Goal: Information Seeking & Learning: Learn about a topic

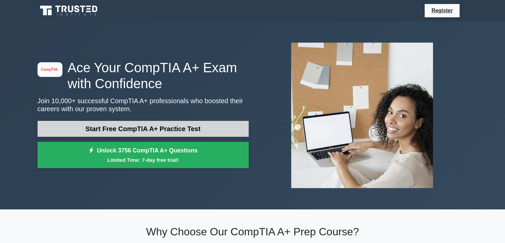
click at [158, 128] on link "Start Free CompTIA A+ Practice Test" at bounding box center [143, 129] width 211 height 16
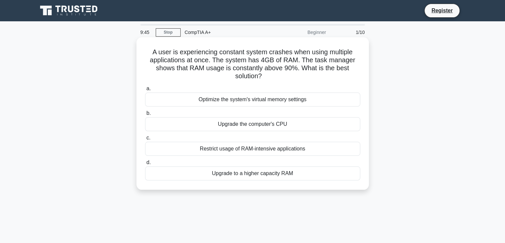
click at [241, 152] on div "Restrict usage of RAM-intensive applications" at bounding box center [252, 149] width 215 height 14
click at [145, 140] on input "c. Restrict usage of RAM-intensive applications" at bounding box center [145, 138] width 0 height 4
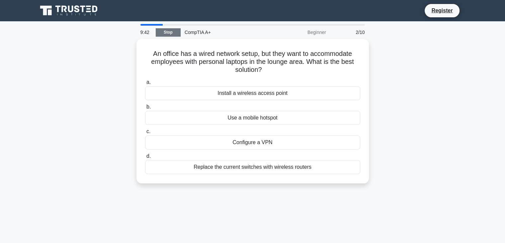
click at [165, 34] on link "Stop" at bounding box center [168, 32] width 25 height 8
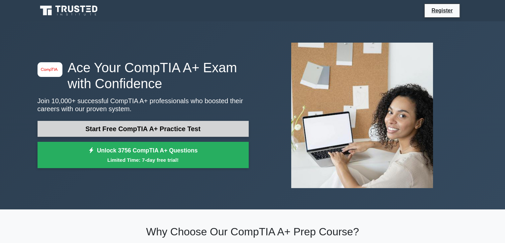
click at [193, 125] on link "Start Free CompTIA A+ Practice Test" at bounding box center [143, 129] width 211 height 16
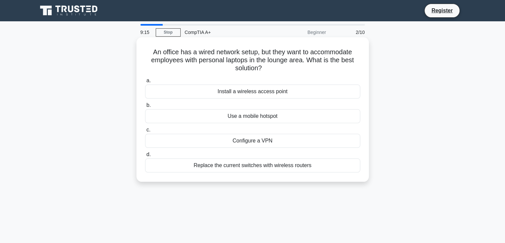
click at [252, 96] on div "Install a wireless access point" at bounding box center [252, 91] width 215 height 14
click at [145, 83] on input "a. Install a wireless access point" at bounding box center [145, 80] width 0 height 4
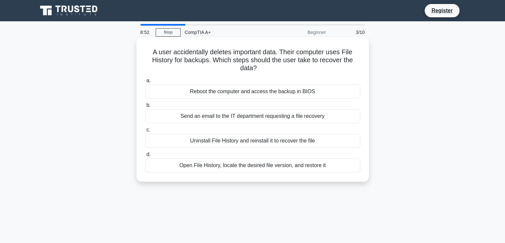
click at [244, 168] on div "Open File History, locate the desired file version, and restore it" at bounding box center [252, 165] width 215 height 14
click at [145, 157] on input "d. Open File History, locate the desired file version, and restore it" at bounding box center [145, 154] width 0 height 4
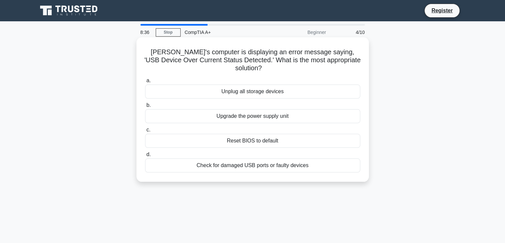
click at [244, 159] on div "Check for damaged USB ports or faulty devices" at bounding box center [252, 165] width 215 height 14
click at [145, 157] on input "d. Check for damaged USB ports or faulty devices" at bounding box center [145, 154] width 0 height 4
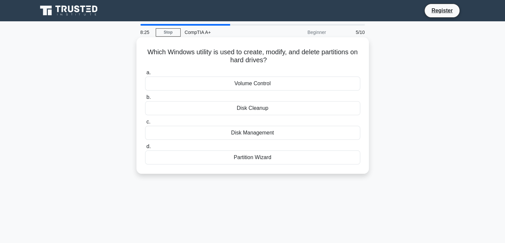
click at [260, 162] on div "Partition Wizard" at bounding box center [252, 157] width 215 height 14
click at [145, 149] on input "d. Partition Wizard" at bounding box center [145, 146] width 0 height 4
drag, startPoint x: 282, startPoint y: 60, endPoint x: 148, endPoint y: 51, distance: 134.9
click at [148, 51] on h5 "Which I/O port is commonly used for connecting legacy keyboards and mice to a c…" at bounding box center [253, 56] width 217 height 17
copy h5 "Which I/O port is commonly used for connecting legacy keyboards and mice to a c…"
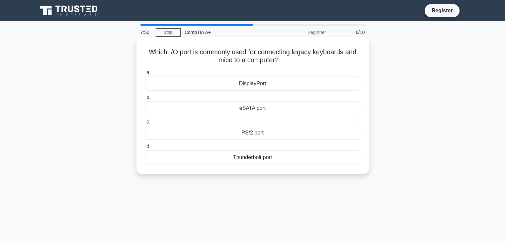
click at [252, 132] on div "PS/2 port" at bounding box center [252, 133] width 215 height 14
click at [145, 124] on input "c. PS/2 port" at bounding box center [145, 122] width 0 height 4
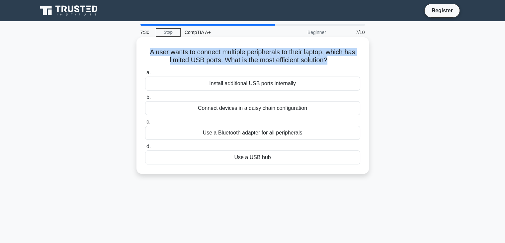
drag, startPoint x: 330, startPoint y: 60, endPoint x: 148, endPoint y: 48, distance: 181.9
click at [148, 48] on h5 "A user wants to connect multiple peripherals to their laptop, which has limited…" at bounding box center [253, 56] width 217 height 17
copy h5 "A user wants to connect multiple peripherals to their laptop, which has limited…"
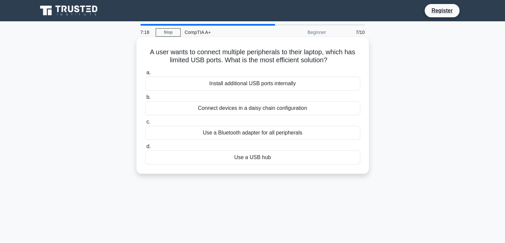
click at [258, 153] on div "Use a USB hub" at bounding box center [252, 157] width 215 height 14
click at [145, 149] on input "d. Use a USB hub" at bounding box center [145, 146] width 0 height 4
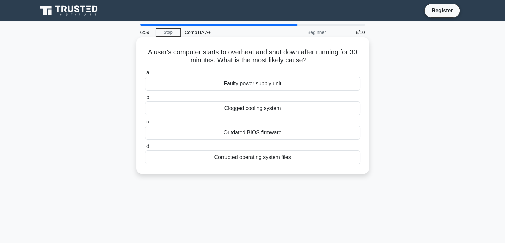
click at [263, 111] on div "Clogged cooling system" at bounding box center [252, 108] width 215 height 14
click at [145, 99] on input "b. Clogged cooling system" at bounding box center [145, 97] width 0 height 4
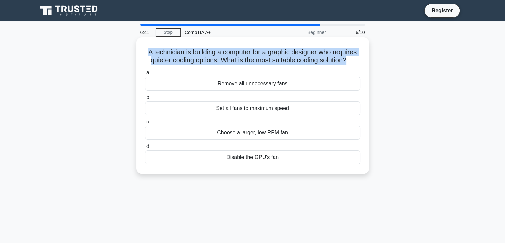
drag, startPoint x: 349, startPoint y: 60, endPoint x: 141, endPoint y: 48, distance: 208.7
click at [141, 48] on div "A technician is building a computer for a graphic designer who requires quieter…" at bounding box center [252, 105] width 227 height 131
copy h5 "A technician is building a computer for a graphic designer who requires quieter…"
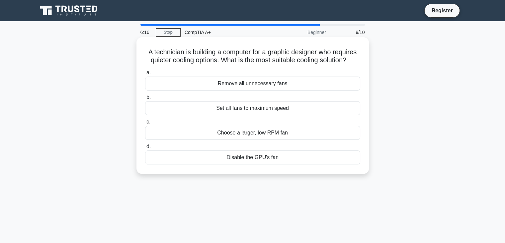
click at [261, 109] on div "Set all fans to maximum speed" at bounding box center [252, 108] width 215 height 14
click at [145, 99] on input "b. Set all fans to maximum speed" at bounding box center [145, 97] width 0 height 4
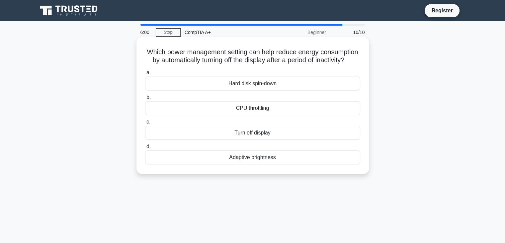
click at [264, 164] on div "Adaptive brightness" at bounding box center [252, 157] width 215 height 14
click at [145, 149] on input "d. Adaptive brightness" at bounding box center [145, 146] width 0 height 4
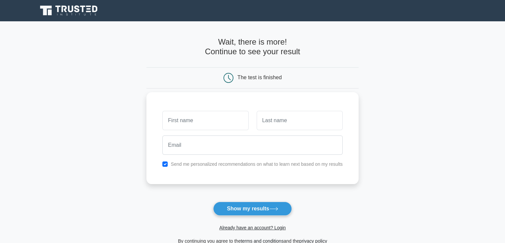
type input "t"
click at [227, 124] on input "t" at bounding box center [205, 120] width 86 height 19
type input "t"
type input "Teegan"
click at [285, 131] on div at bounding box center [300, 120] width 94 height 25
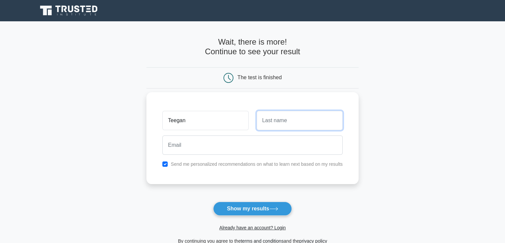
click at [285, 128] on input "text" at bounding box center [300, 120] width 86 height 19
type input "Reddy"
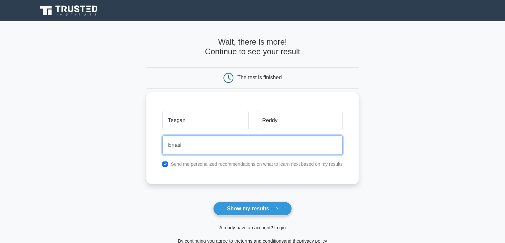
click at [240, 149] on input "email" at bounding box center [252, 144] width 180 height 19
type input "[EMAIL_ADDRESS][DOMAIN_NAME]"
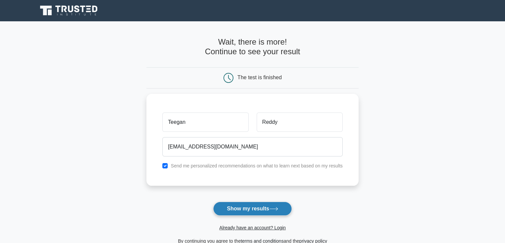
click at [250, 201] on button "Show my results" at bounding box center [252, 208] width 78 height 14
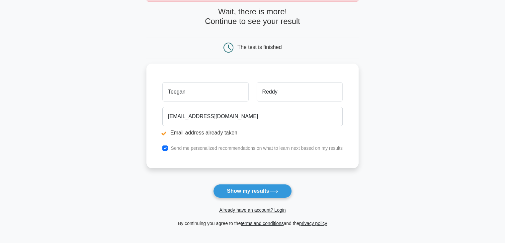
scroll to position [62, 0]
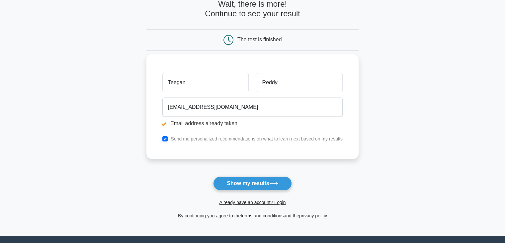
click at [216, 81] on input "Teegan" at bounding box center [205, 82] width 86 height 19
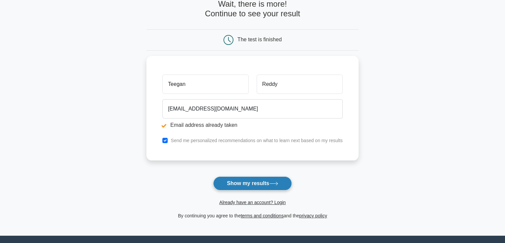
click at [265, 181] on button "Show my results" at bounding box center [252, 183] width 78 height 14
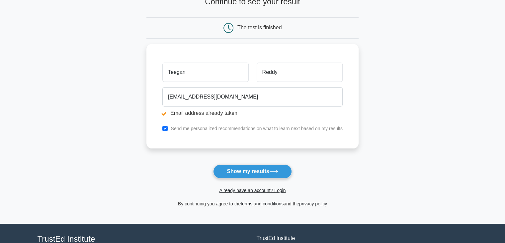
scroll to position [76, 0]
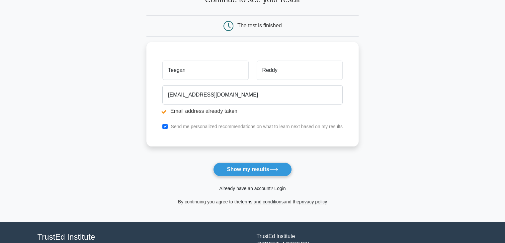
click at [238, 186] on link "Already have an account? Login" at bounding box center [252, 187] width 66 height 5
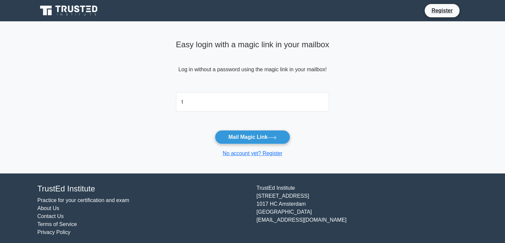
type input "teeganreddy0422@gmail.com"
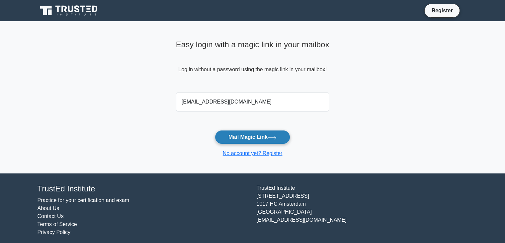
click at [252, 137] on button "Mail Magic Link" at bounding box center [252, 137] width 75 height 14
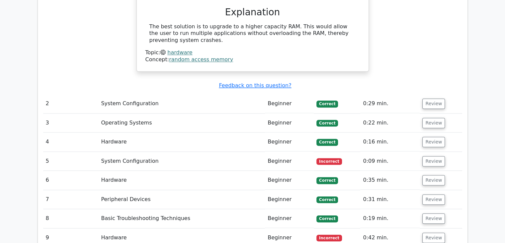
scroll to position [701, 0]
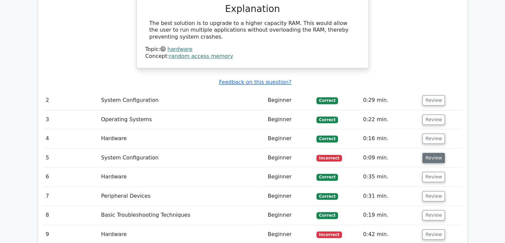
click at [435, 153] on button "Review" at bounding box center [434, 158] width 23 height 10
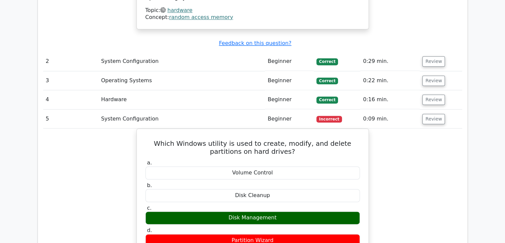
scroll to position [714, 0]
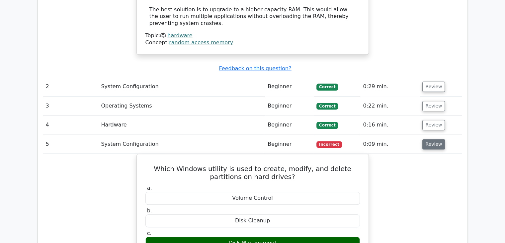
click at [435, 139] on button "Review" at bounding box center [434, 144] width 23 height 10
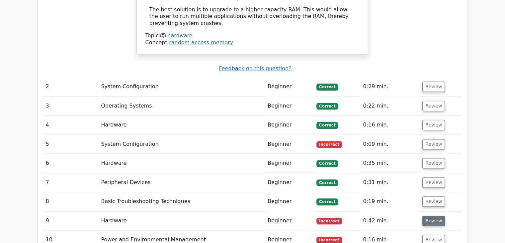
click at [430, 215] on button "Review" at bounding box center [434, 220] width 23 height 10
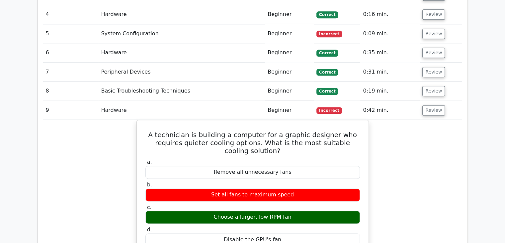
scroll to position [833, 0]
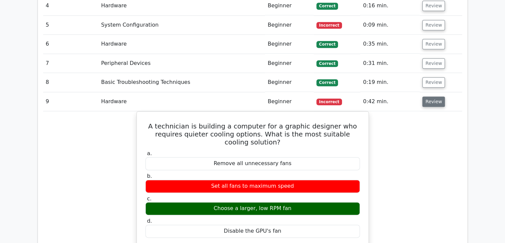
click at [424, 96] on button "Review" at bounding box center [434, 101] width 23 height 10
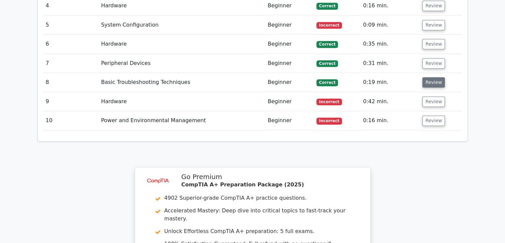
click at [432, 77] on button "Review" at bounding box center [434, 82] width 23 height 10
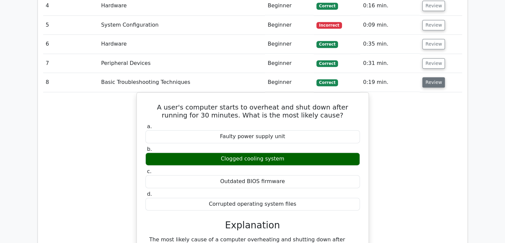
click at [432, 77] on button "Review" at bounding box center [434, 82] width 23 height 10
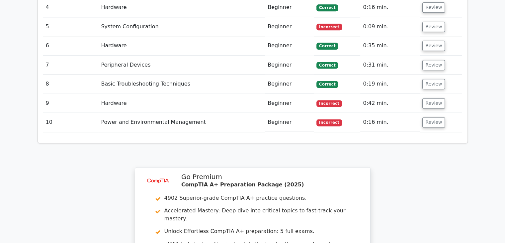
scroll to position [0, 0]
